Goal: Find specific page/section: Find specific page/section

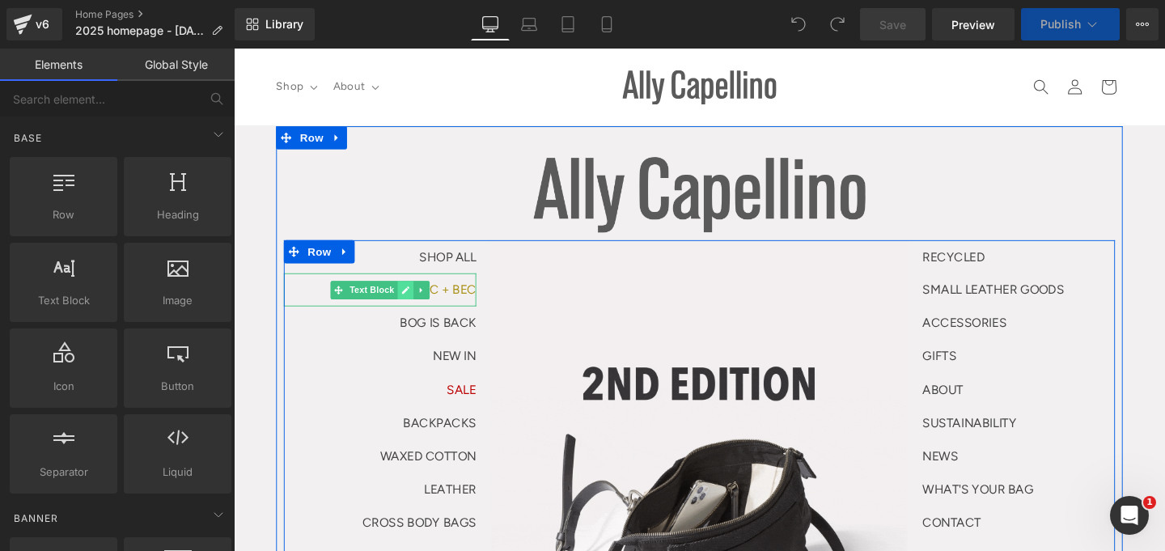
click at [410, 301] on icon at bounding box center [414, 303] width 8 height 8
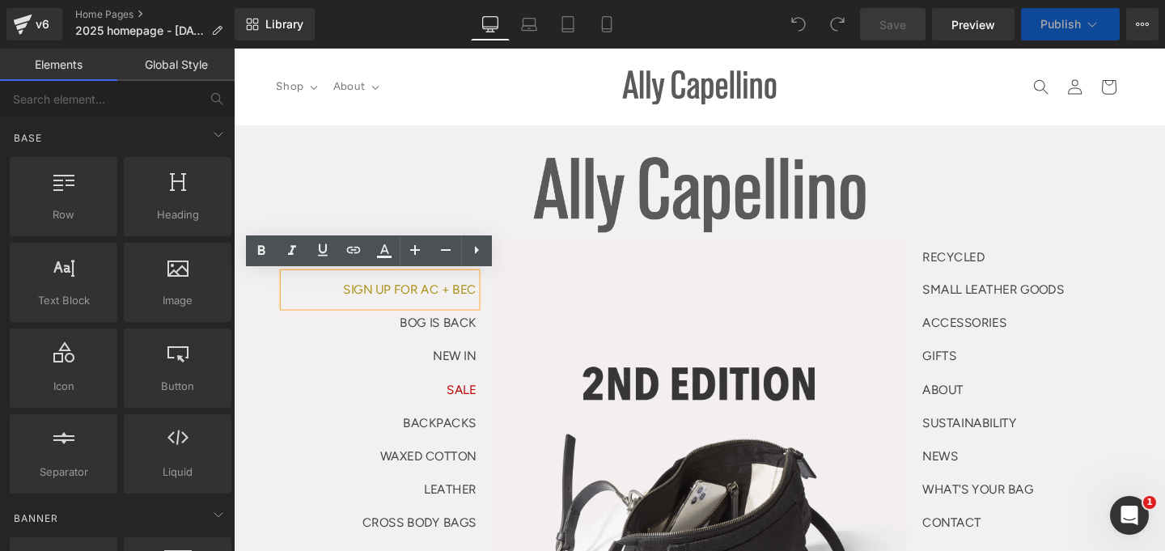
click at [354, 374] on p "NEW IN" at bounding box center [387, 371] width 202 height 35
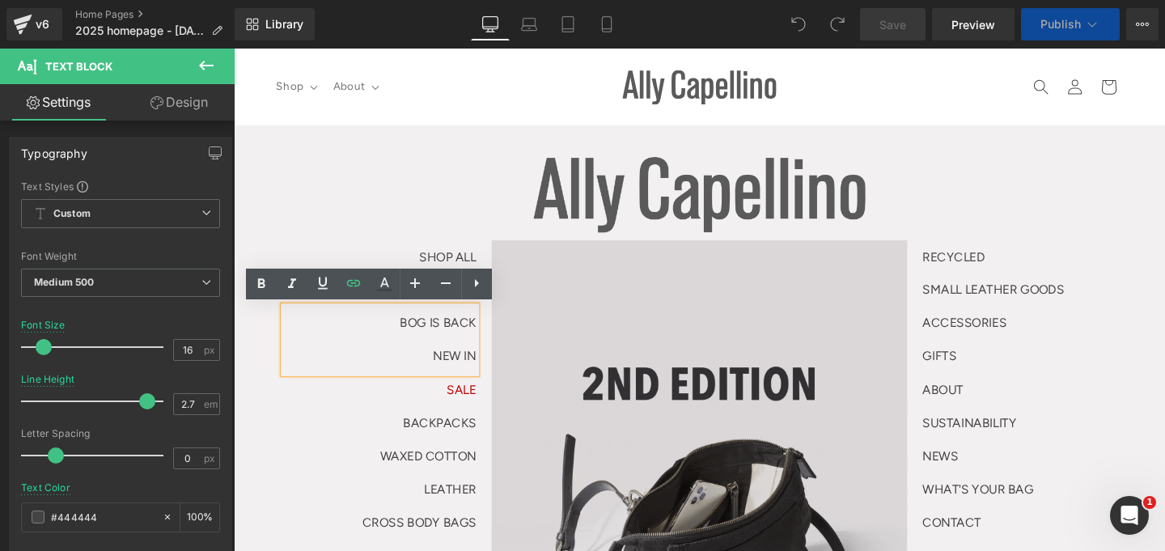
click at [607, 269] on img at bounding box center [723, 547] width 437 height 594
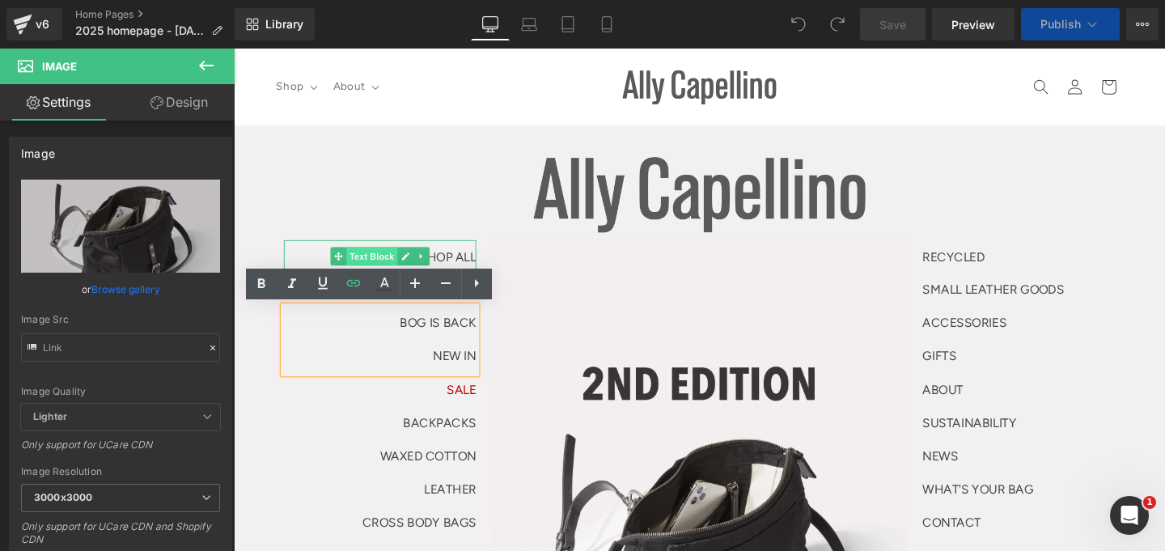
click at [366, 267] on span "Text Block" at bounding box center [378, 266] width 53 height 19
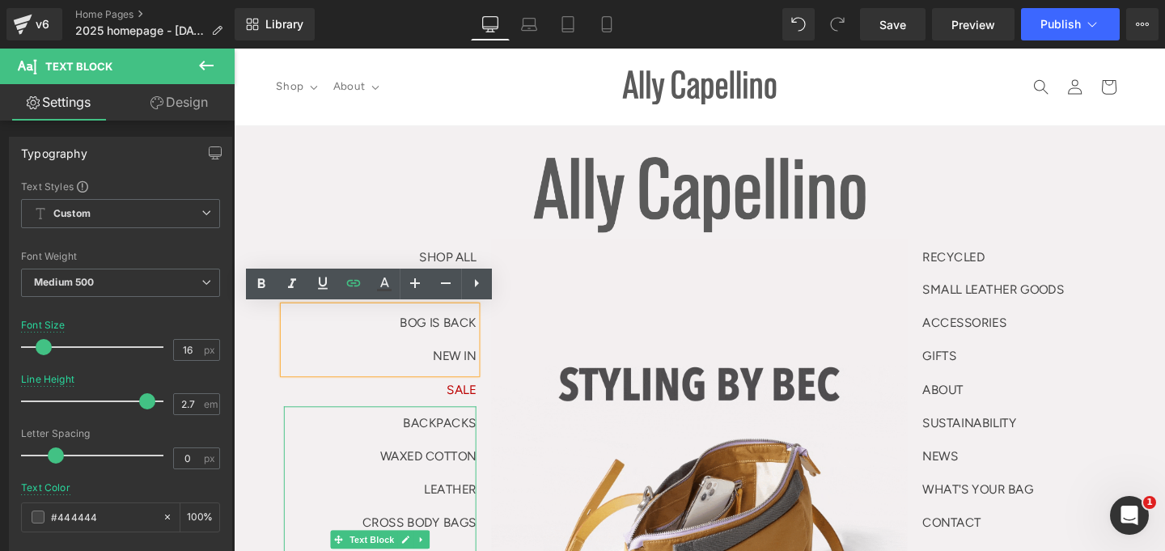
click at [394, 430] on p "BACKPACKS" at bounding box center [387, 442] width 202 height 35
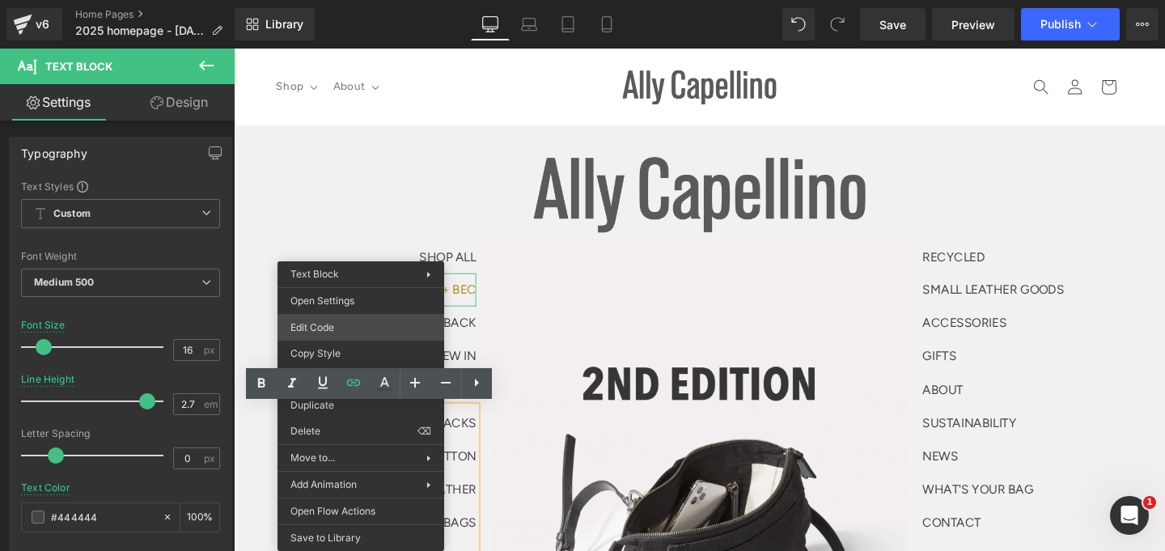
click at [341, 0] on div "Text Block You are previewing how the will restyle your page. You can not edit …" at bounding box center [582, 0] width 1165 height 0
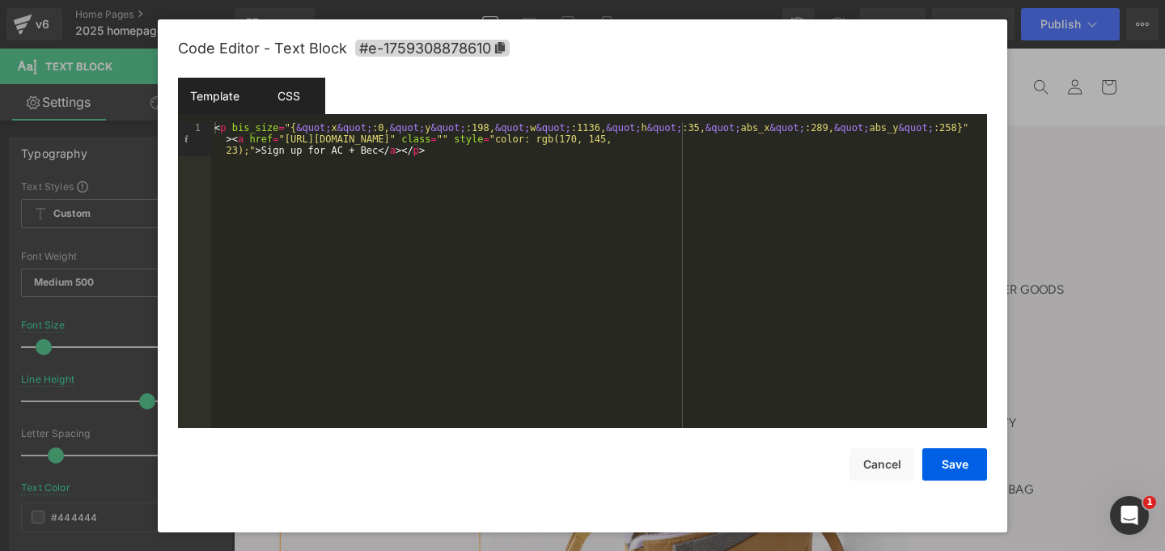
click at [301, 86] on div "CSS" at bounding box center [289, 96] width 74 height 36
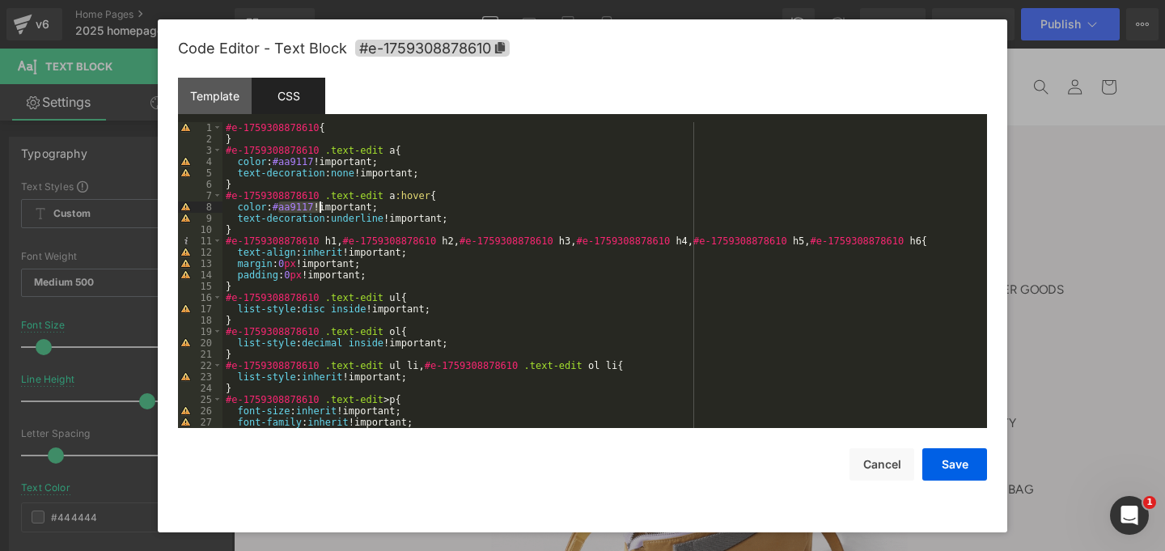
drag, startPoint x: 278, startPoint y: 207, endPoint x: 320, endPoint y: 204, distance: 42.2
click at [320, 204] on div "#e-1759308878610 { } #e-1759308878610 .text-edit a { color : #aa9117 !important…" at bounding box center [601, 286] width 758 height 328
click at [871, 455] on button "Cancel" at bounding box center [881, 464] width 65 height 32
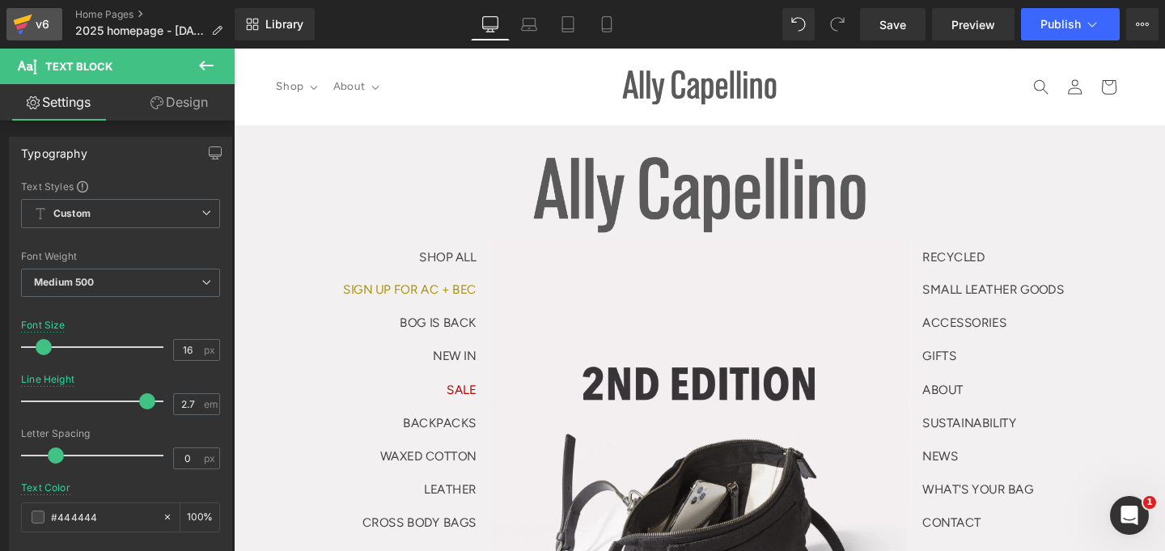
click at [39, 19] on div "v6" at bounding box center [42, 24] width 20 height 21
